Goal: Book appointment/travel/reservation

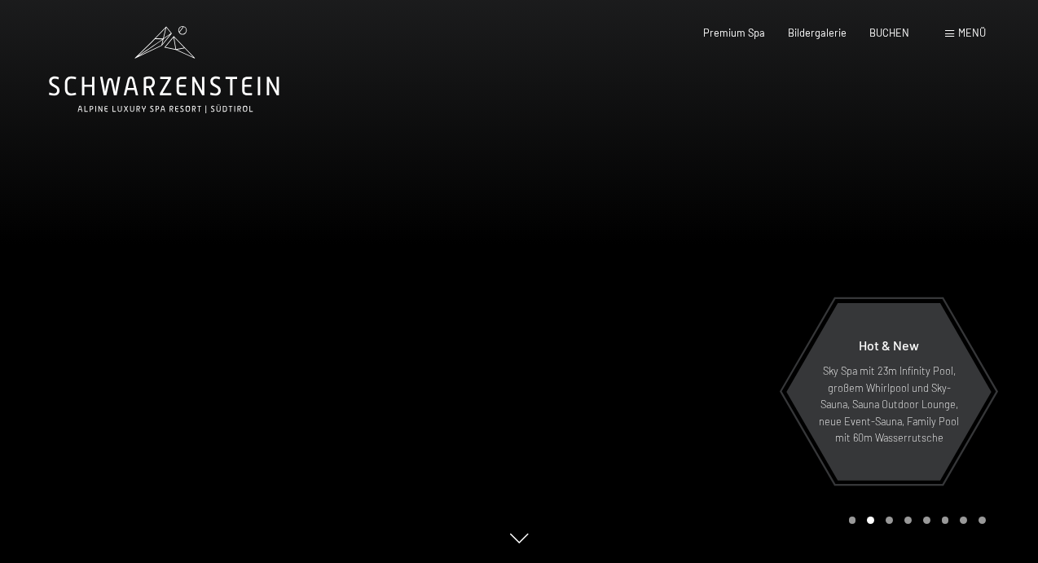
click at [967, 41] on div "Buchen Anfragen Premium Spa Bildergalerie BUCHEN Menü DE IT EN Gutschein Bilder…" at bounding box center [821, 33] width 329 height 15
click at [967, 35] on span "Menü" at bounding box center [972, 32] width 28 height 13
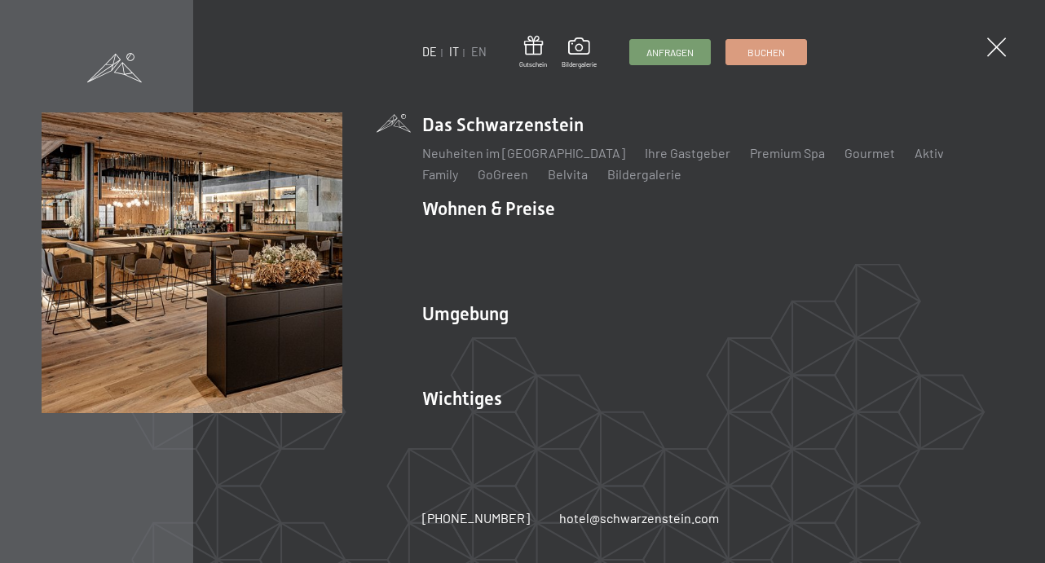
click at [455, 52] on link "IT" at bounding box center [454, 52] width 10 height 14
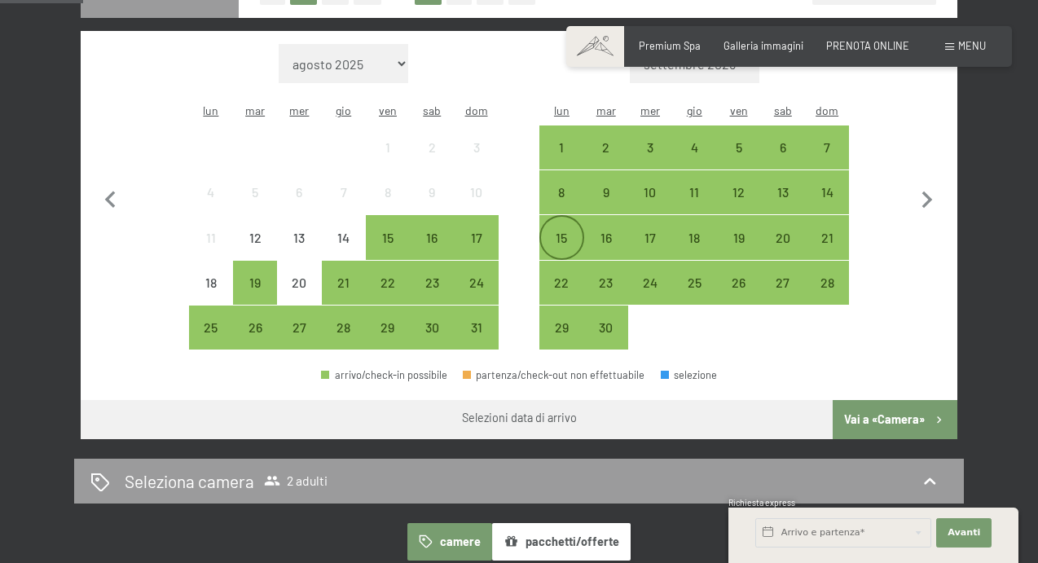
scroll to position [445, 0]
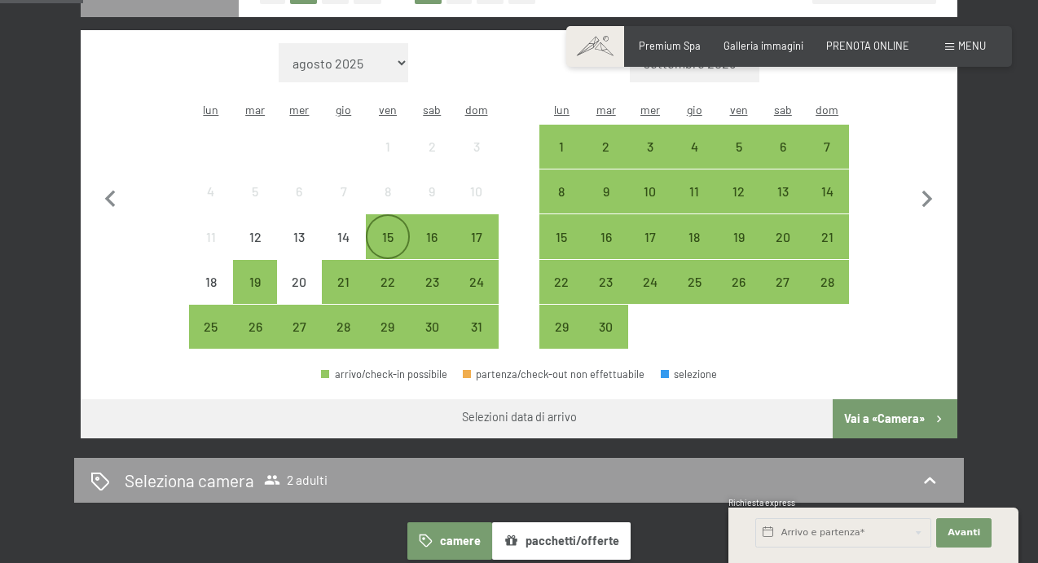
click at [383, 231] on div "15" at bounding box center [387, 251] width 41 height 41
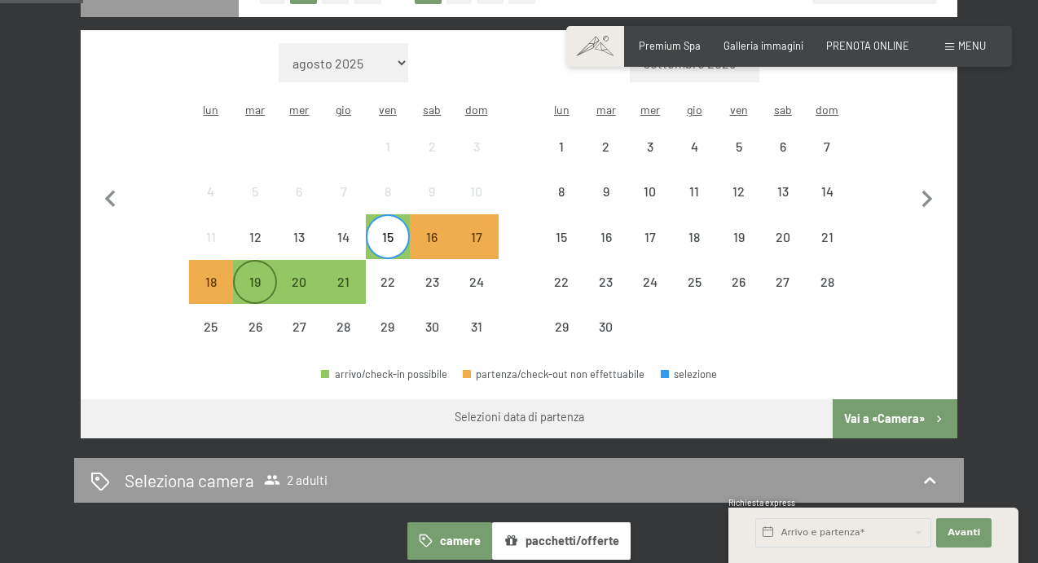
click at [261, 275] on div "19" at bounding box center [255, 295] width 41 height 41
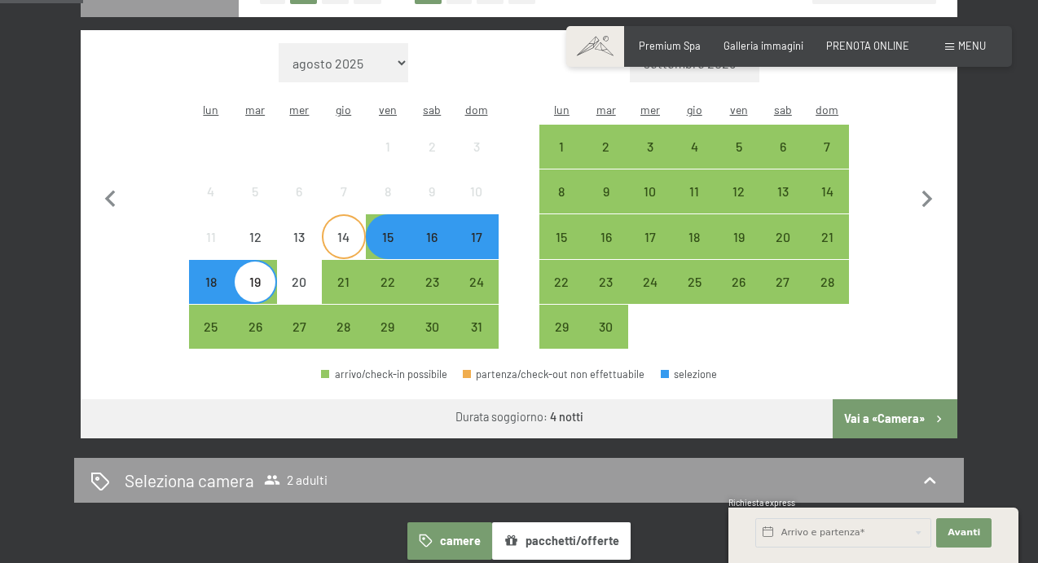
click at [348, 231] on div "14" at bounding box center [343, 251] width 41 height 41
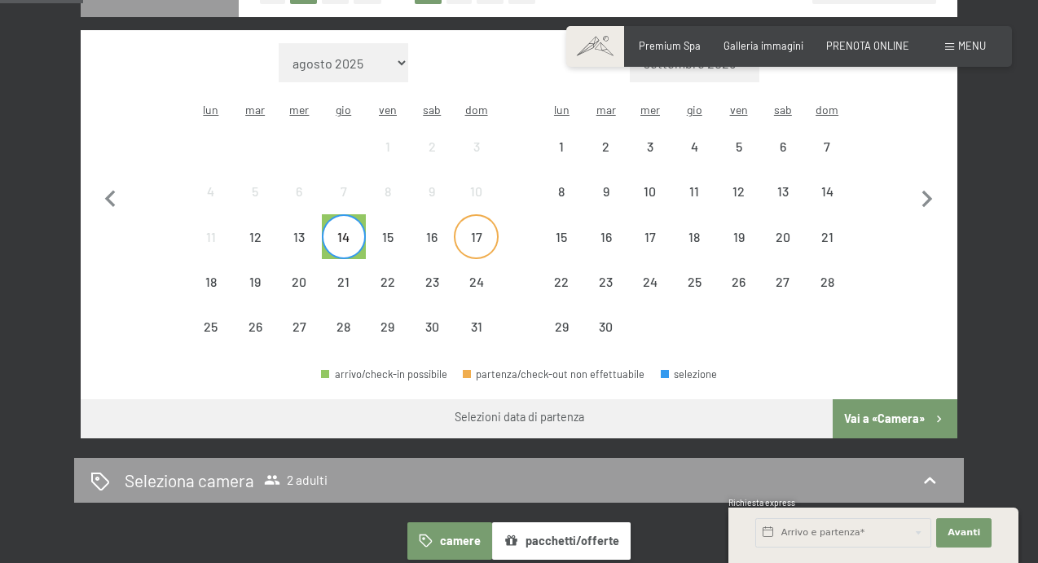
click at [473, 231] on div "17" at bounding box center [475, 251] width 41 height 41
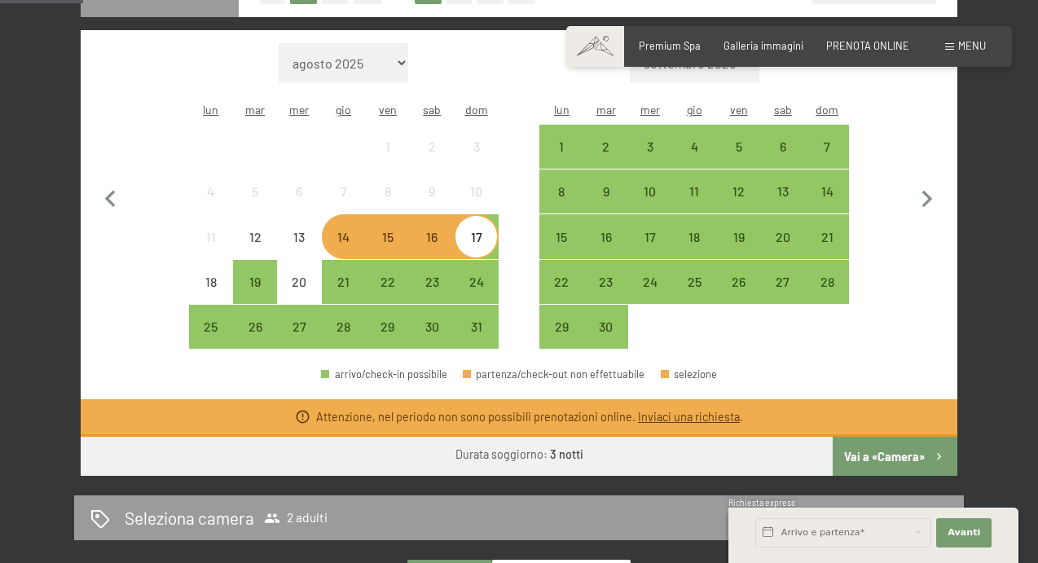
click at [706, 410] on link "Inviaci una richiesta" at bounding box center [689, 417] width 102 height 14
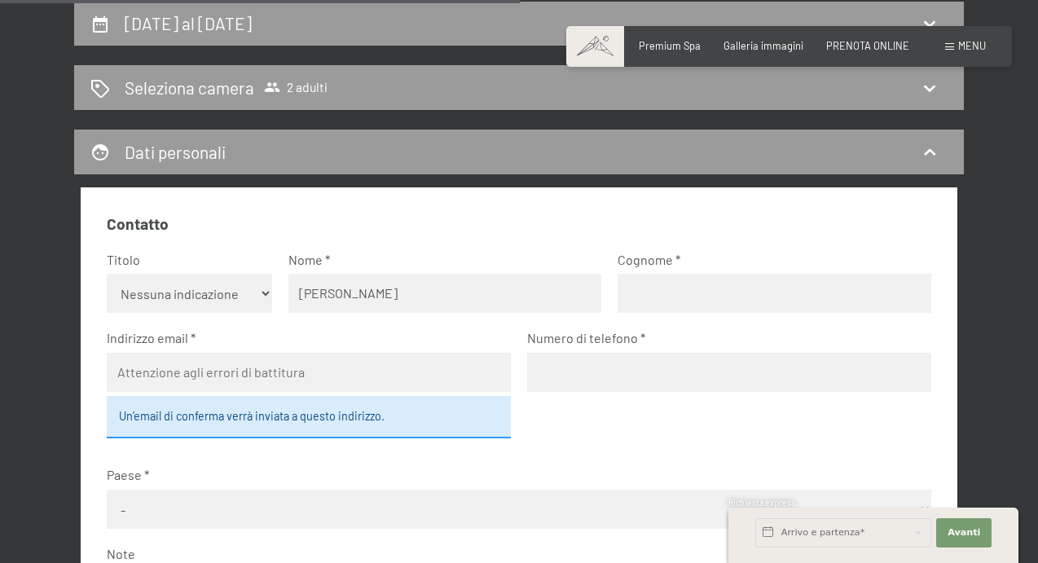
type input "stefano"
type input "valsecchi"
type input "s.valsecchi@ymail.com"
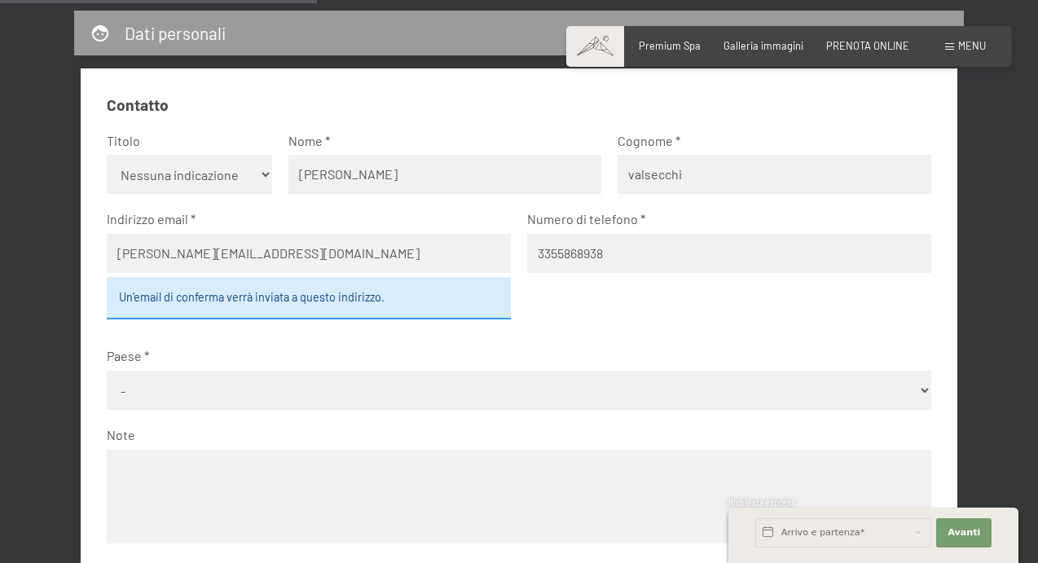
scroll to position [456, 0]
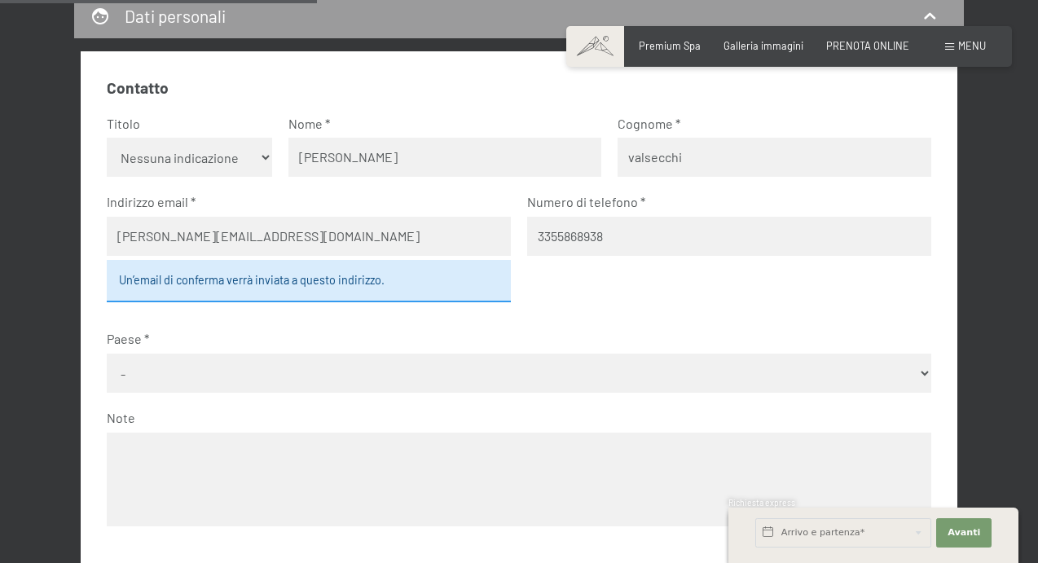
type input "3355868938"
select select "ITA"
click at [596, 315] on fieldset "Contatto Titolo Nessuna indicazione Sig.ra Sig. Nome stefano Cognome valsecchi …" at bounding box center [519, 312] width 824 height 470
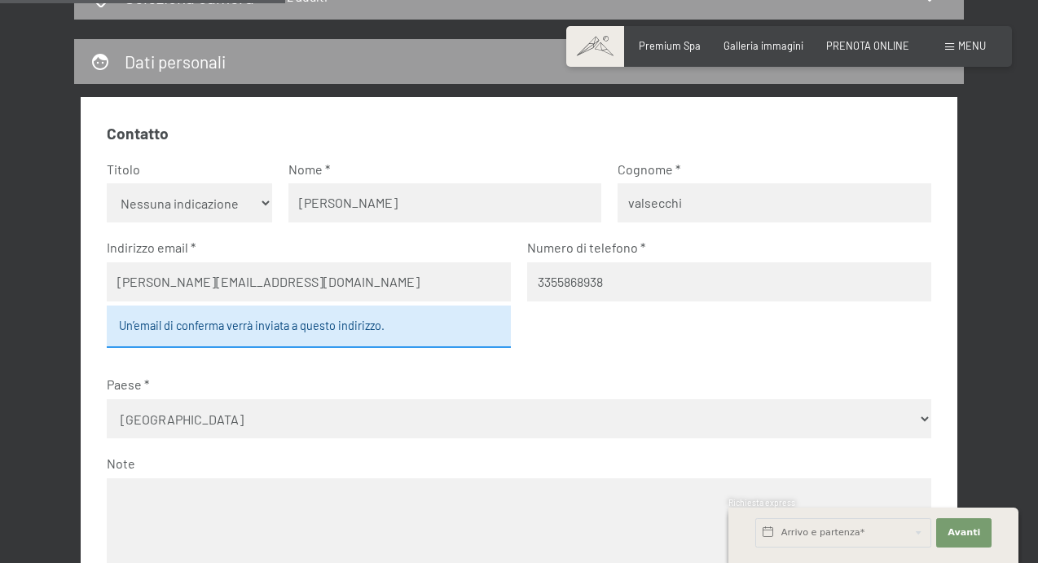
scroll to position [411, 0]
select select "m"
click at [567, 348] on fieldset "Contatto Titolo Nessuna indicazione Sig.ra Sig. Nome stefano Cognome valsecchi …" at bounding box center [519, 357] width 824 height 470
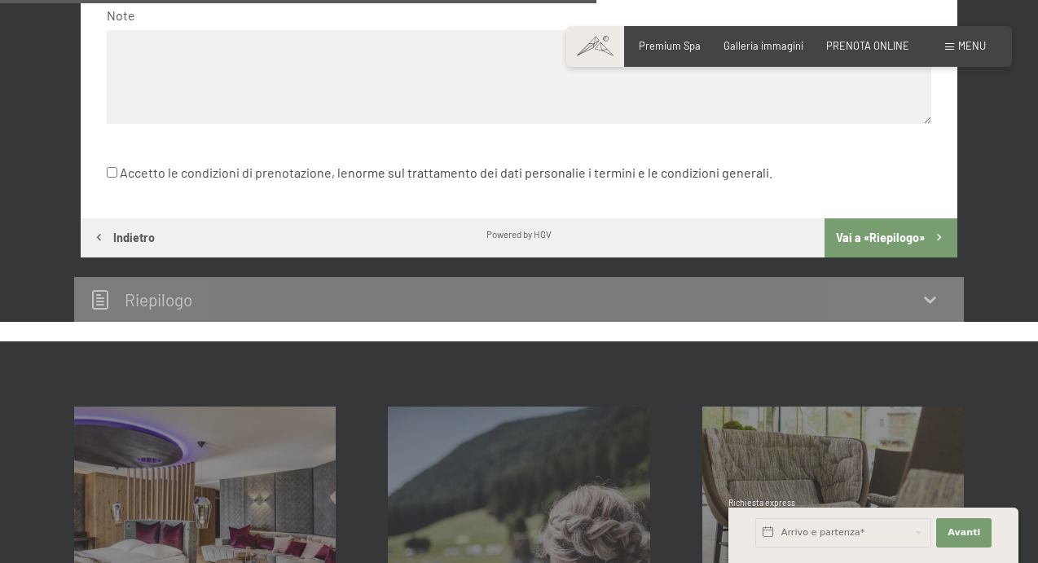
scroll to position [860, 0]
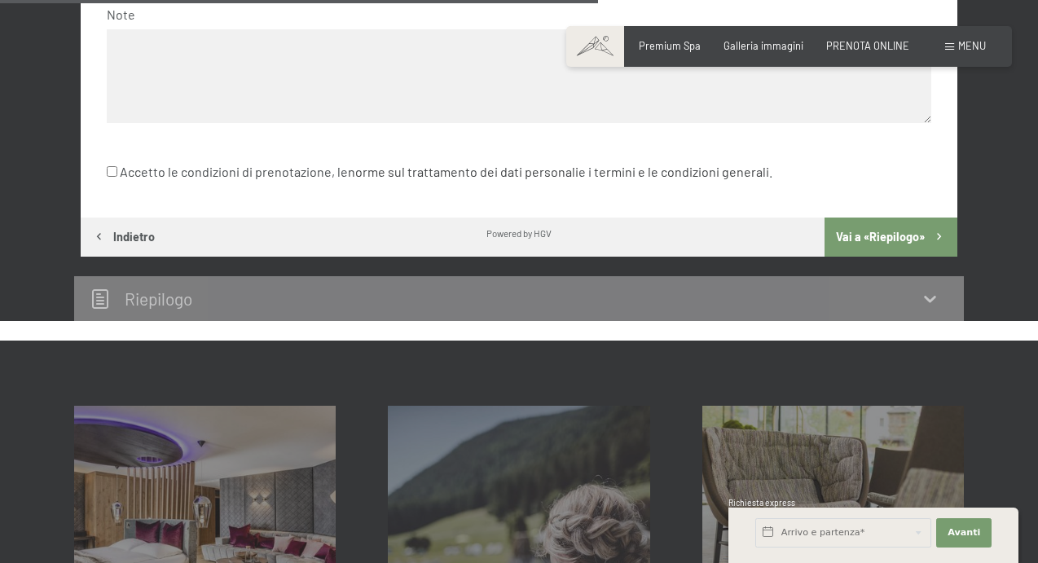
click at [117, 156] on label "Accetto le condizioni di prenotazione, le norme sul trattamento dei dati person…" at bounding box center [440, 171] width 666 height 31
click at [117, 166] on input "Accetto le condizioni di prenotazione, le norme sul trattamento dei dati person…" at bounding box center [112, 171] width 11 height 11
checkbox input "true"
click at [842, 218] on button "Vai a «Riepilogo»" at bounding box center [891, 237] width 133 height 39
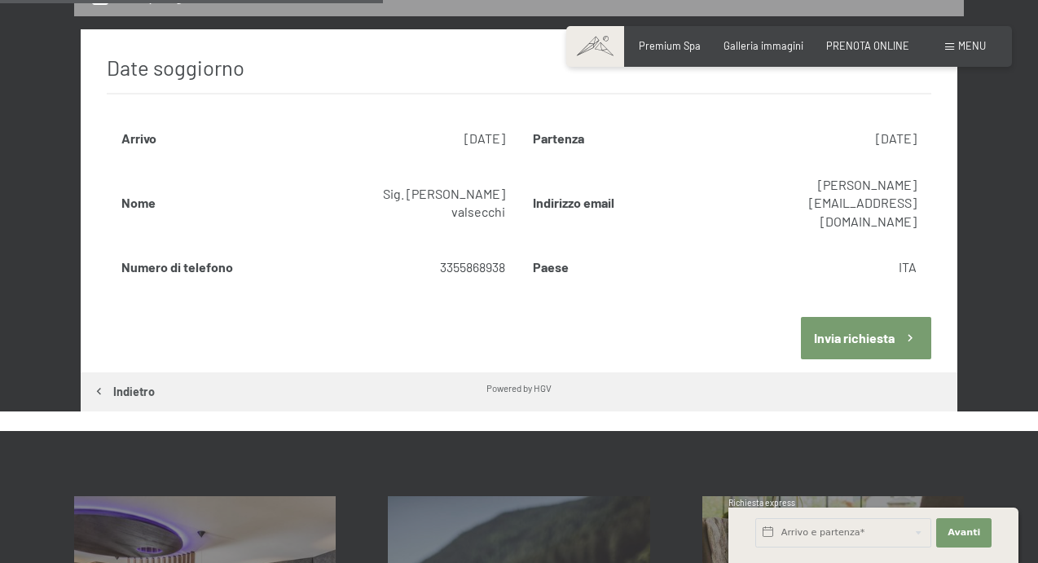
scroll to position [685, 0]
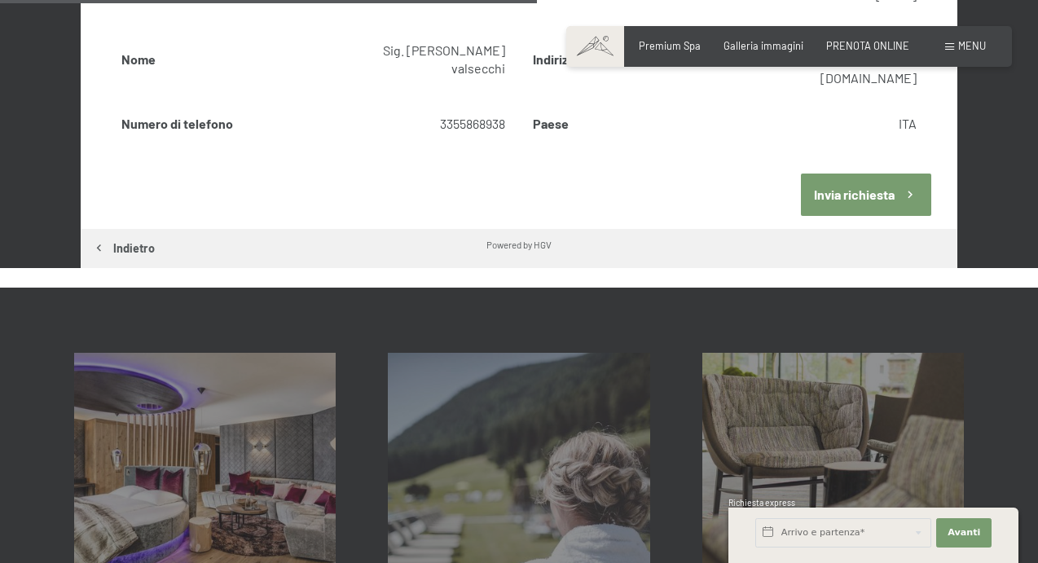
click at [878, 174] on button "Invia richiesta" at bounding box center [866, 195] width 130 height 42
